Goal: Browse casually

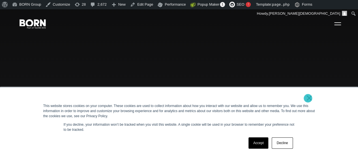
click at [308, 98] on link "×" at bounding box center [309, 97] width 7 height 5
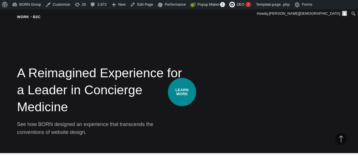
scroll to position [793, 0]
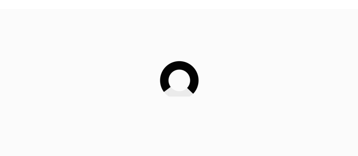
scroll to position [793, 0]
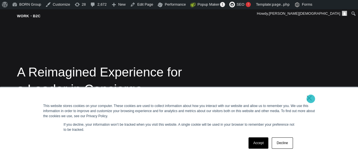
click at [311, 99] on link "×" at bounding box center [309, 97] width 7 height 5
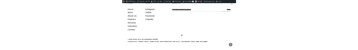
scroll to position [607, 0]
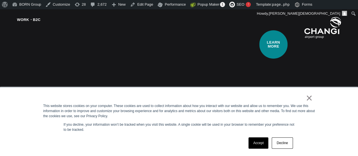
scroll to position [680, 0]
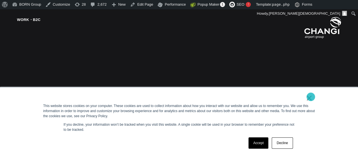
click at [311, 49] on link "×" at bounding box center [309, 97] width 7 height 5
